Goal: Task Accomplishment & Management: Manage account settings

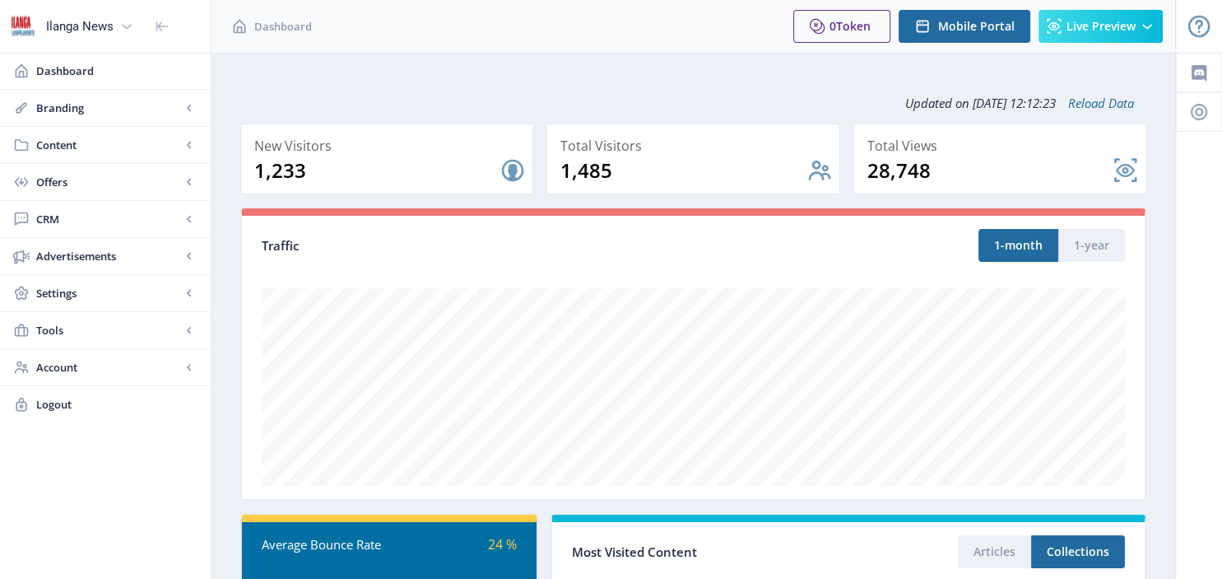
click at [71, 144] on span "Content" at bounding box center [108, 145] width 145 height 16
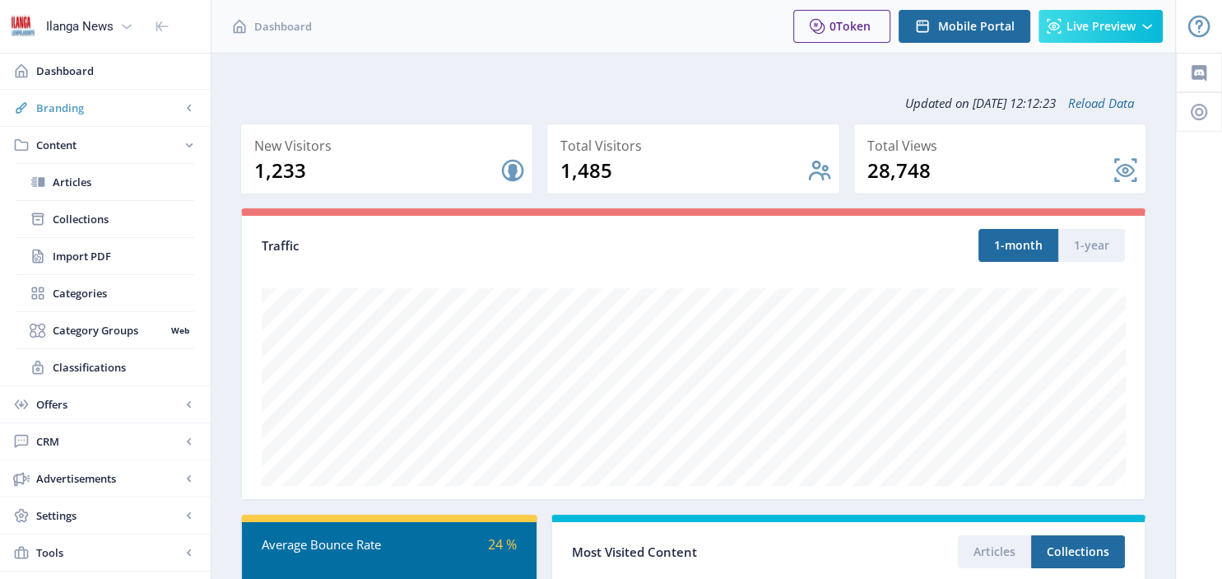
click at [81, 111] on span "Branding" at bounding box center [108, 108] width 145 height 16
click at [87, 179] on span "Appearance" at bounding box center [124, 182] width 142 height 16
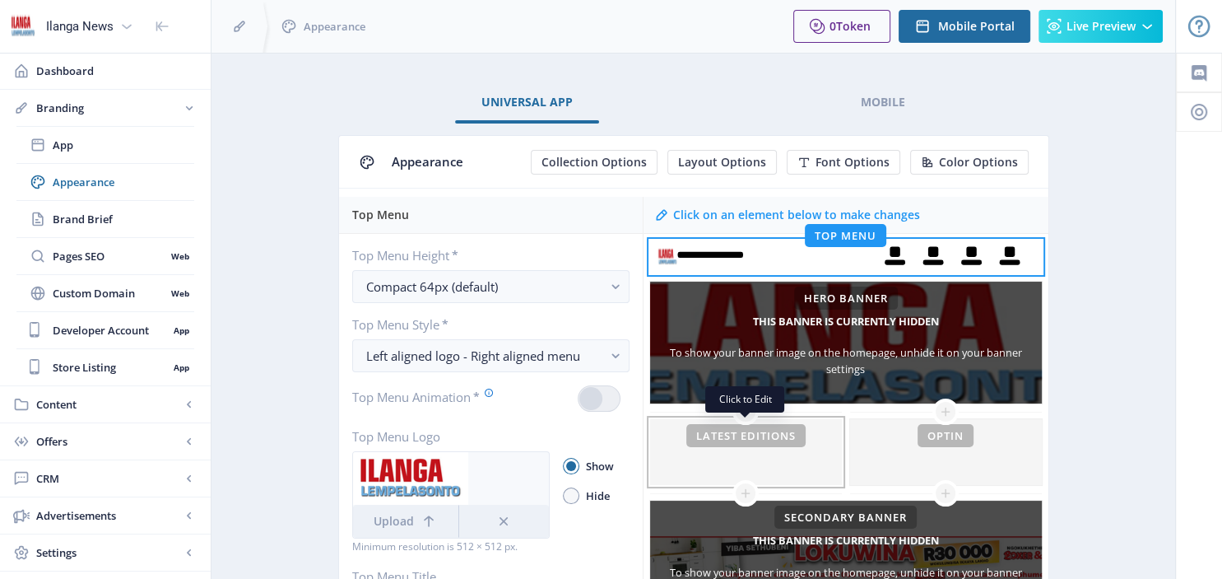
click at [756, 432] on div at bounding box center [746, 452] width 192 height 66
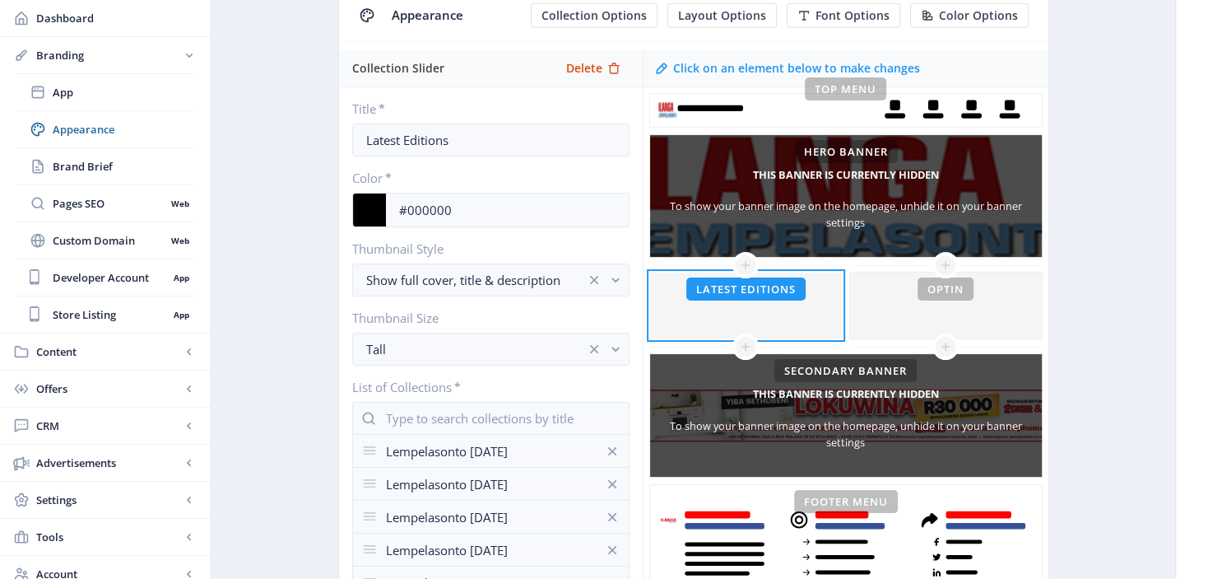
scroll to position [161, 0]
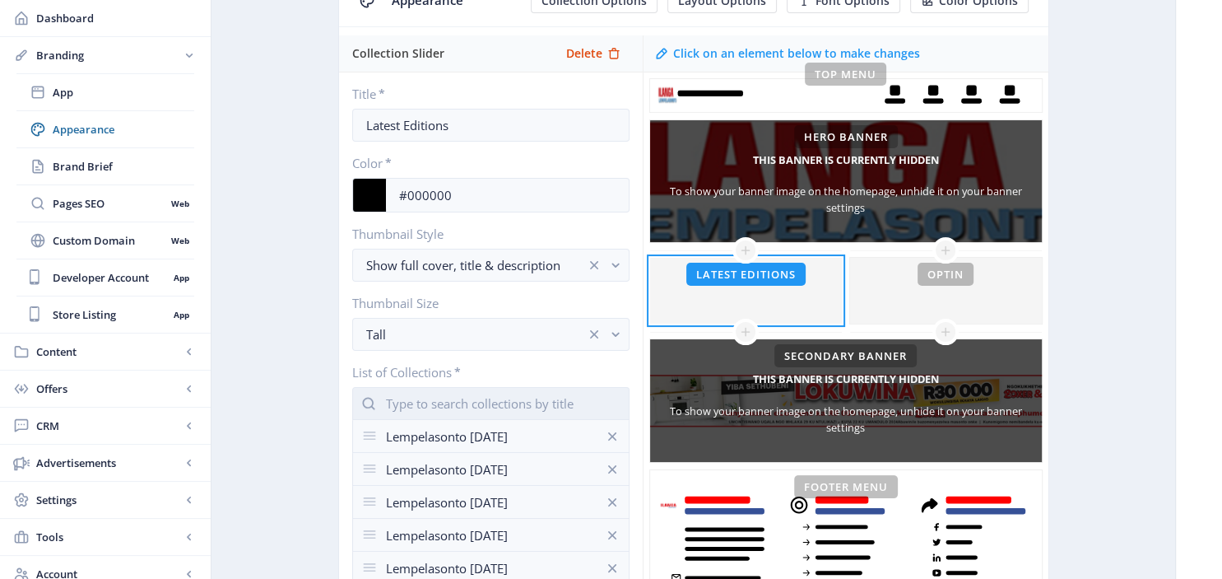
click at [496, 395] on input "text" at bounding box center [490, 403] width 277 height 33
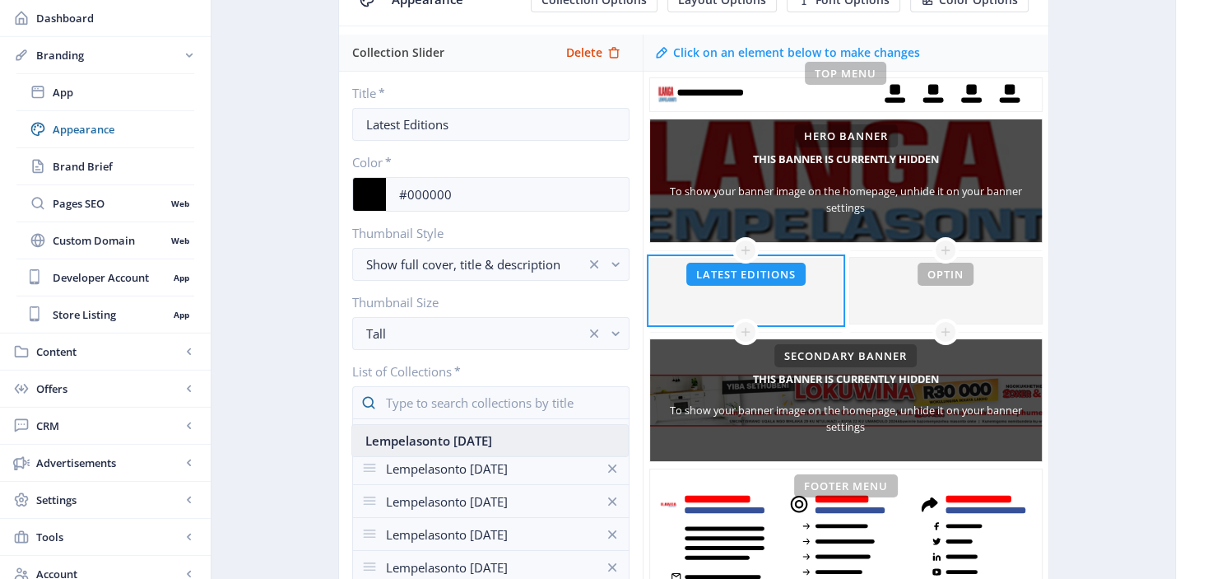
click at [495, 436] on nb-option "Lempelasonto [DATE]" at bounding box center [490, 440] width 276 height 31
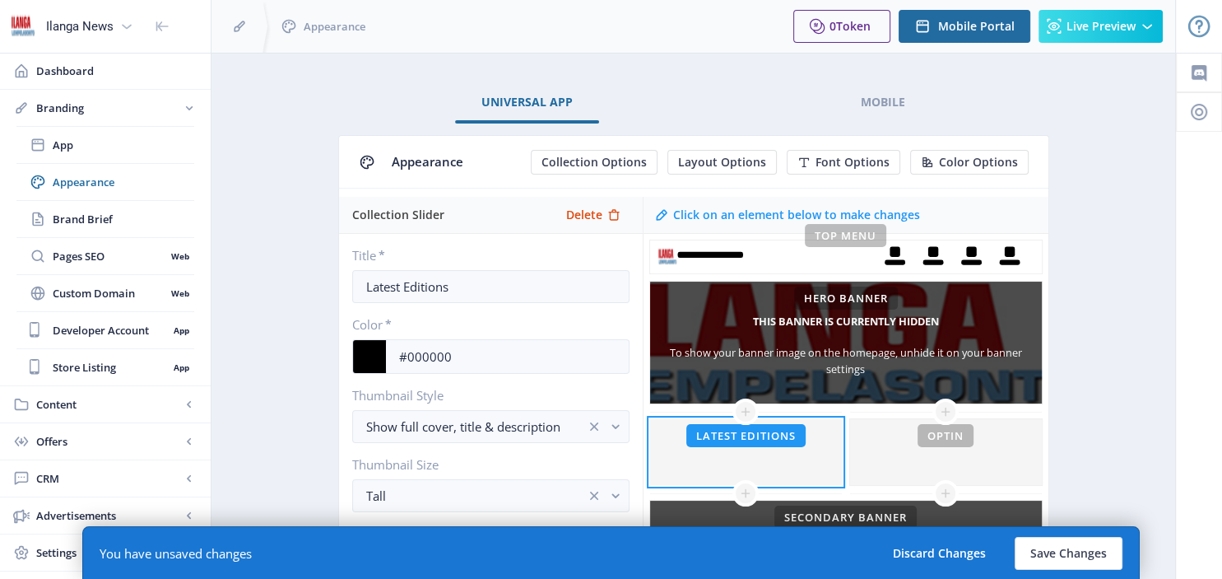
scroll to position [161, 0]
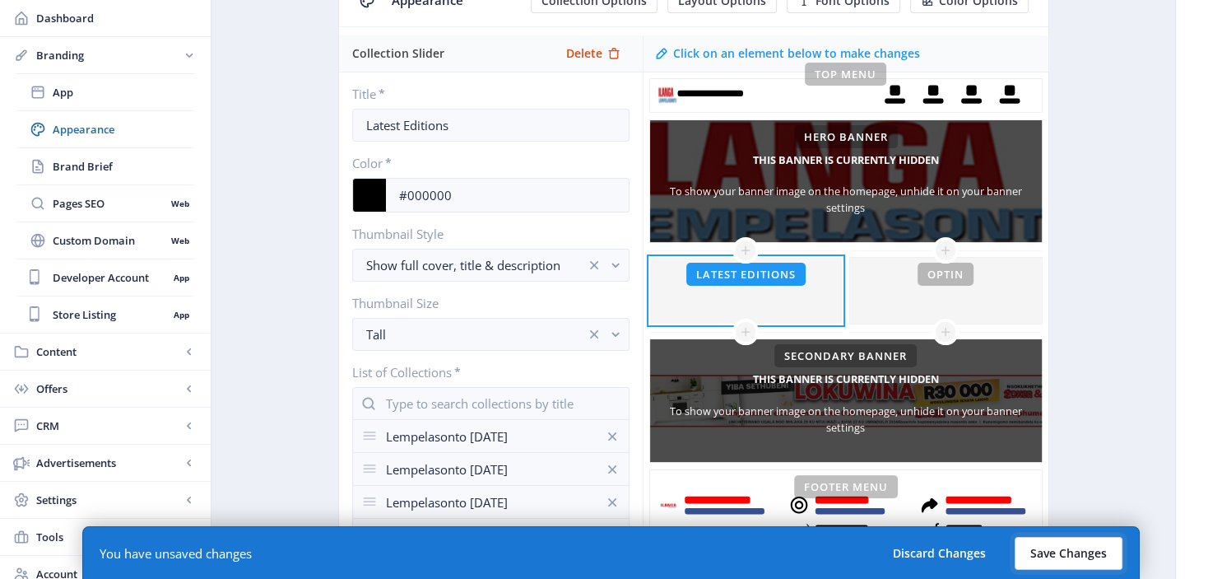
click at [1088, 551] on button "Save Changes" at bounding box center [1069, 553] width 108 height 33
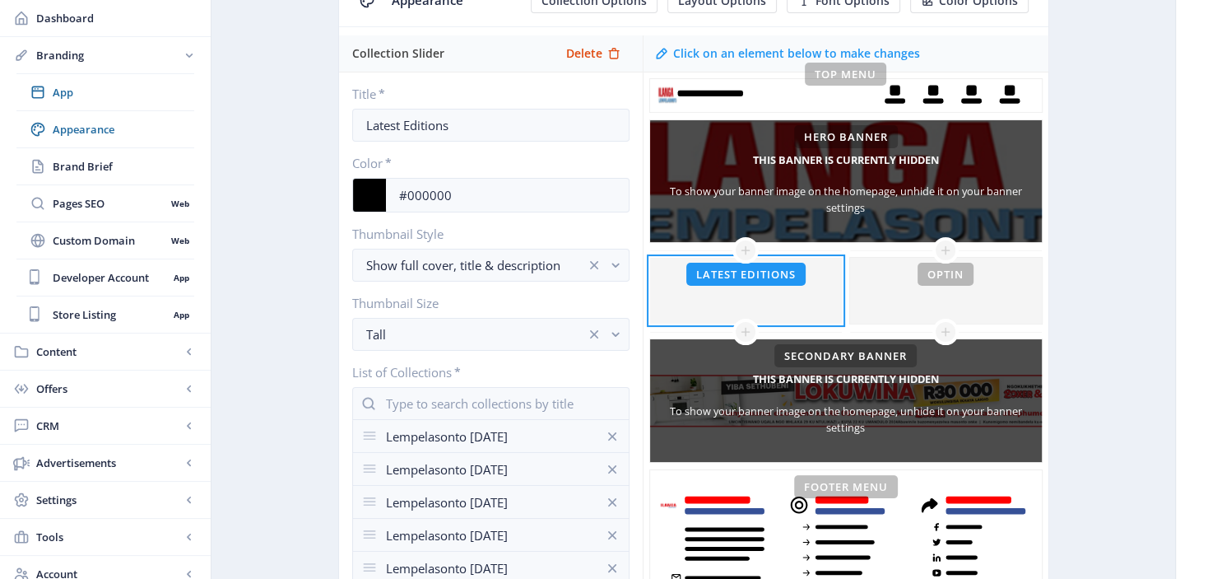
scroll to position [546, 0]
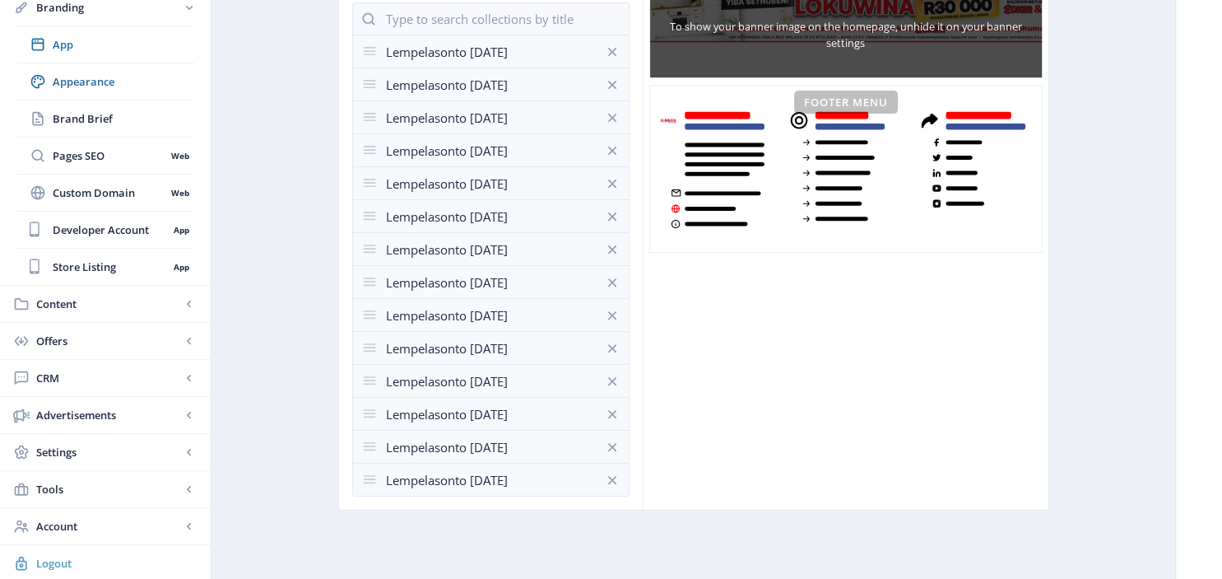
click at [51, 570] on link "Logout" at bounding box center [105, 563] width 211 height 36
